Goal: Find specific page/section: Find specific page/section

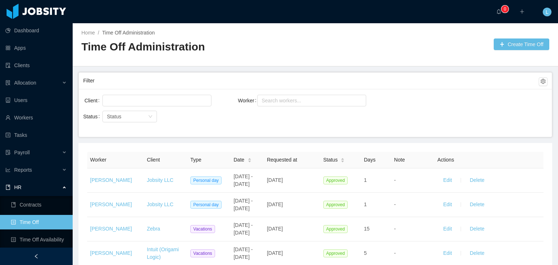
scroll to position [18, 0]
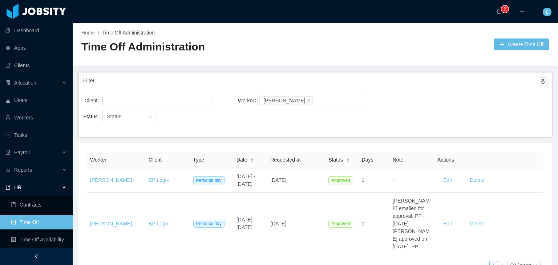
scroll to position [42, 0]
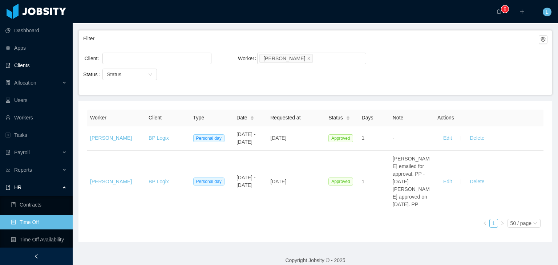
click at [26, 67] on link "Clients" at bounding box center [35, 65] width 61 height 15
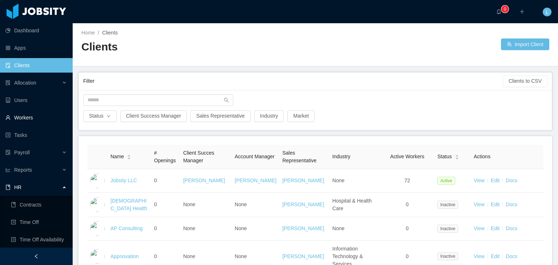
click at [34, 116] on link "Workers" at bounding box center [35, 117] width 61 height 15
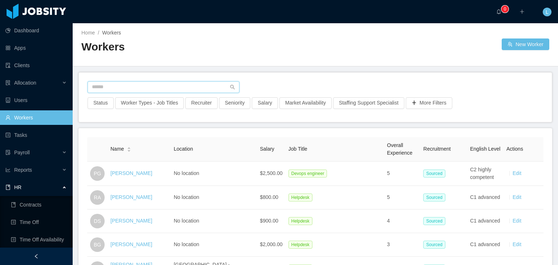
click at [120, 84] on input "text" at bounding box center [164, 87] width 152 height 12
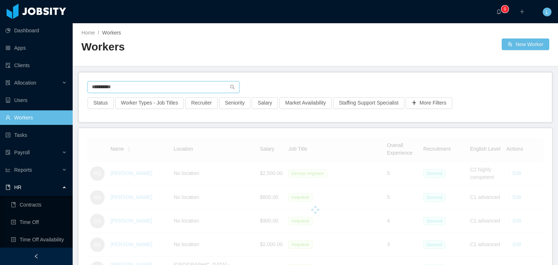
type input "**********"
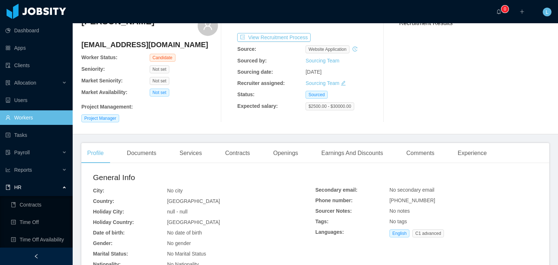
scroll to position [36, 0]
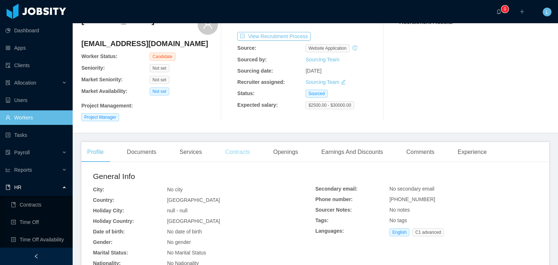
click at [242, 153] on div "Contracts" at bounding box center [238, 152] width 36 height 20
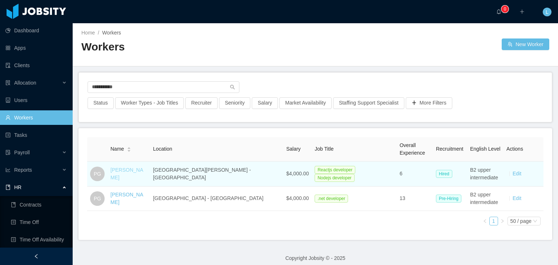
click at [138, 173] on link "Paulo Gomes" at bounding box center [126, 173] width 33 height 13
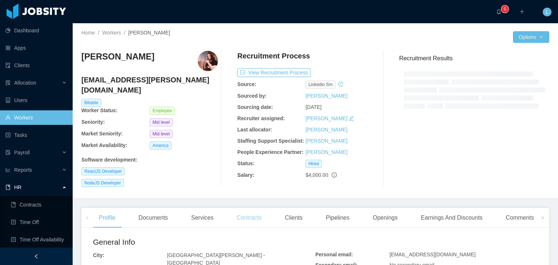
click at [252, 169] on div "Recruitment Process View Recruitment Process Source: linkedin sm Sourced by: So…" at bounding box center [305, 119] width 137 height 136
click at [292, 213] on div "Clients" at bounding box center [293, 218] width 29 height 20
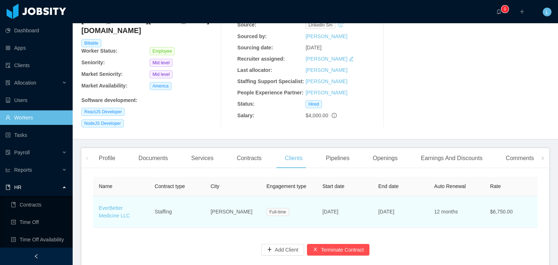
scroll to position [61, 0]
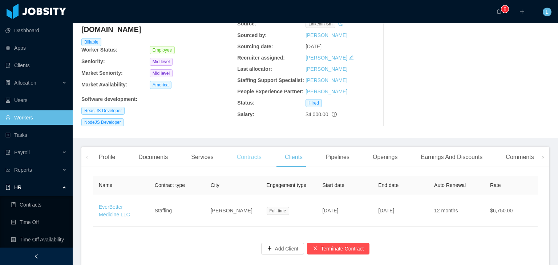
click at [252, 149] on div "Contracts" at bounding box center [249, 157] width 36 height 20
